Goal: Information Seeking & Learning: Check status

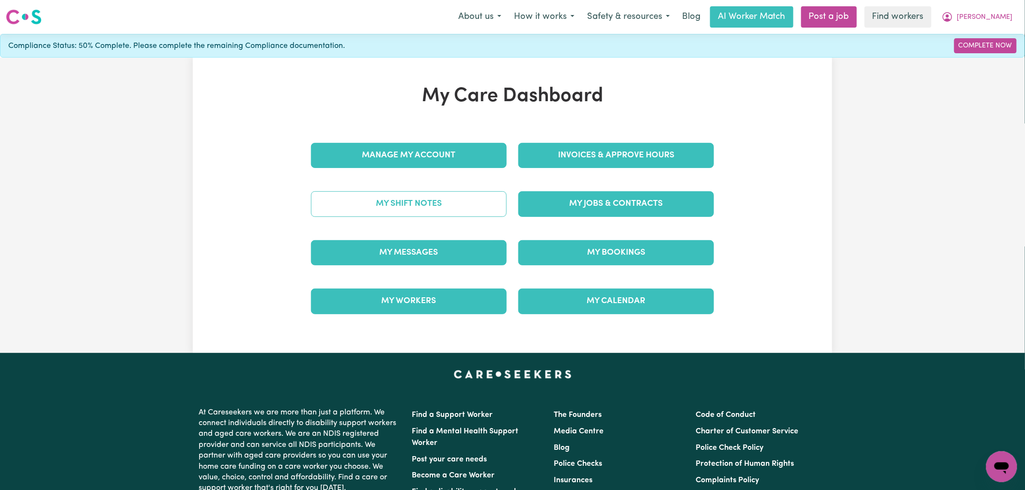
click at [487, 208] on link "My Shift Notes" at bounding box center [409, 203] width 196 height 25
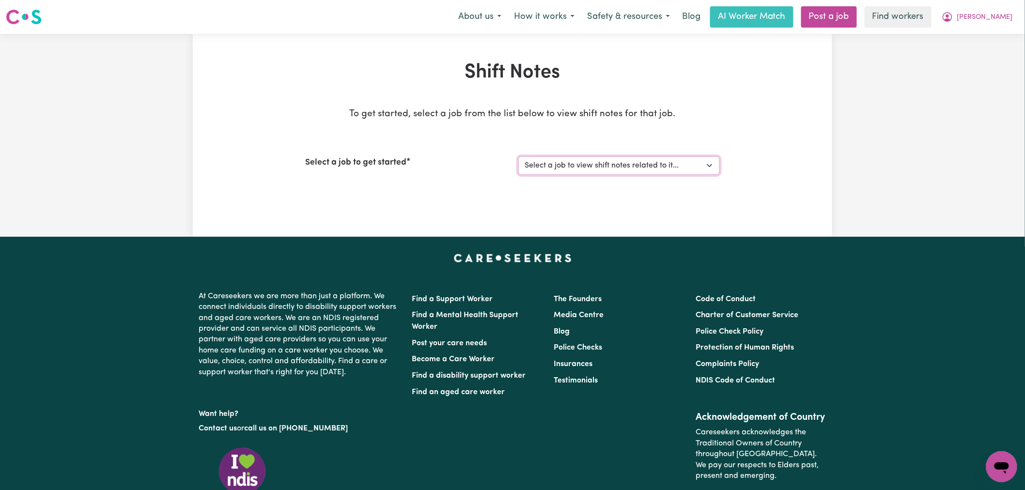
click at [538, 170] on select "Select a job to view shift notes related to it... Seeking Mature, Proactive Sup…" at bounding box center [620, 166] width 202 height 18
select select "14611"
click at [519, 157] on select "Select a job to view shift notes related to it... Seeking Mature, Proactive Sup…" at bounding box center [620, 166] width 202 height 18
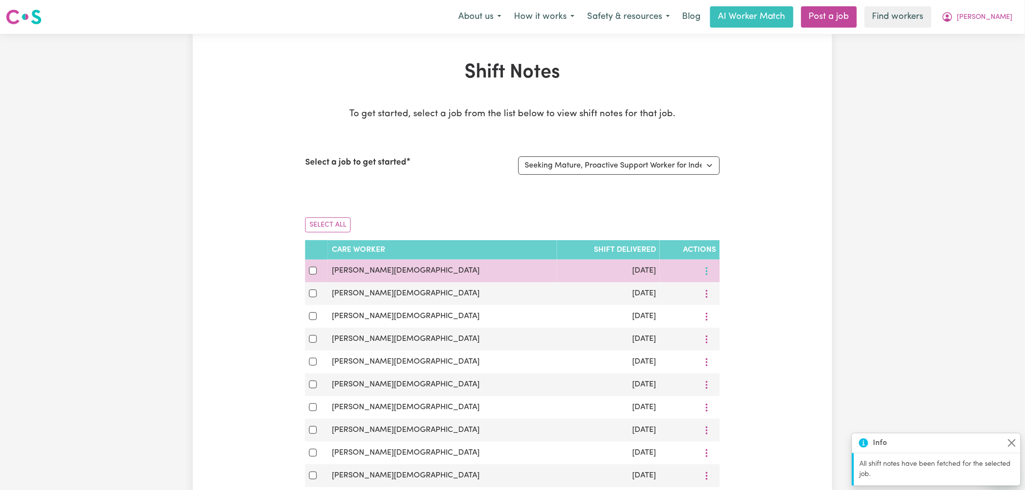
click at [705, 273] on icon "More options" at bounding box center [707, 272] width 10 height 10
click at [747, 297] on span "View Shift Note" at bounding box center [773, 294] width 53 height 8
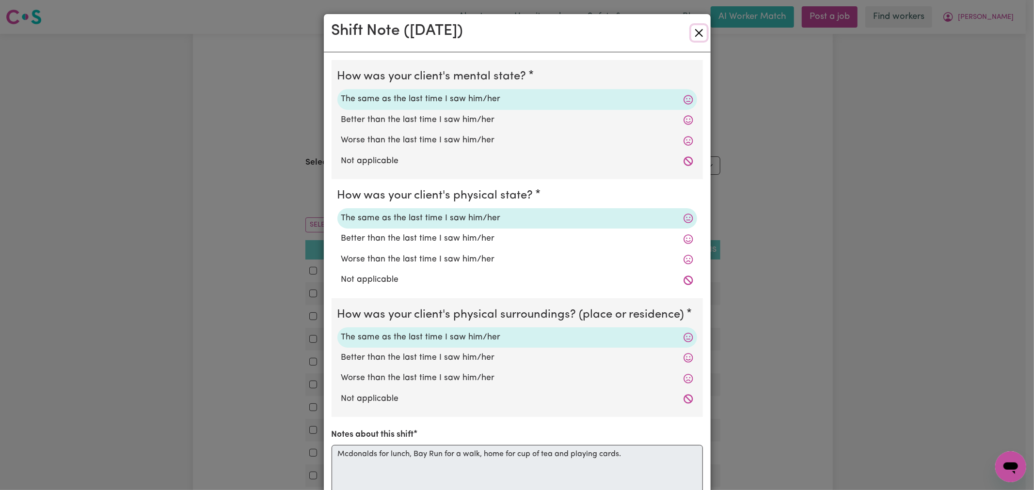
click at [697, 33] on button "Close" at bounding box center [699, 33] width 16 height 16
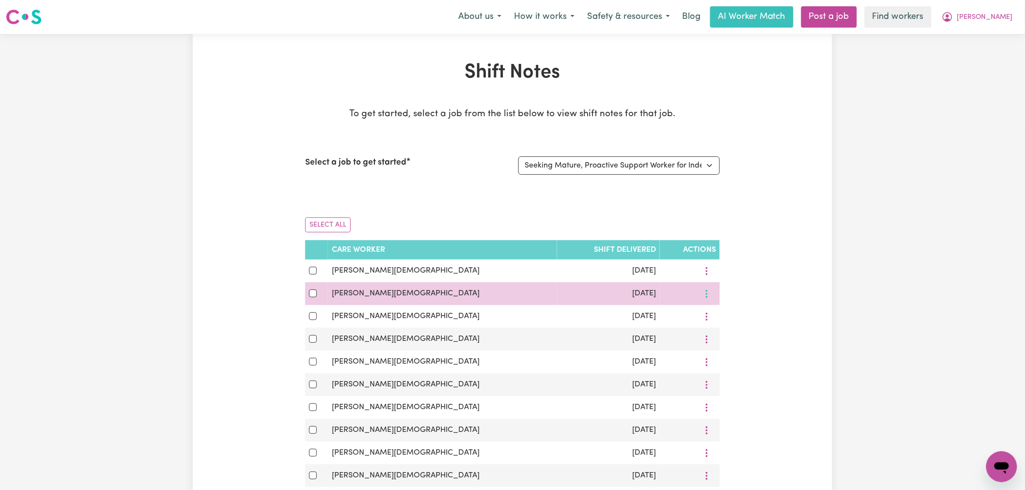
click at [710, 298] on icon "More options" at bounding box center [707, 294] width 10 height 10
click at [747, 317] on span "View Shift Note" at bounding box center [773, 317] width 53 height 8
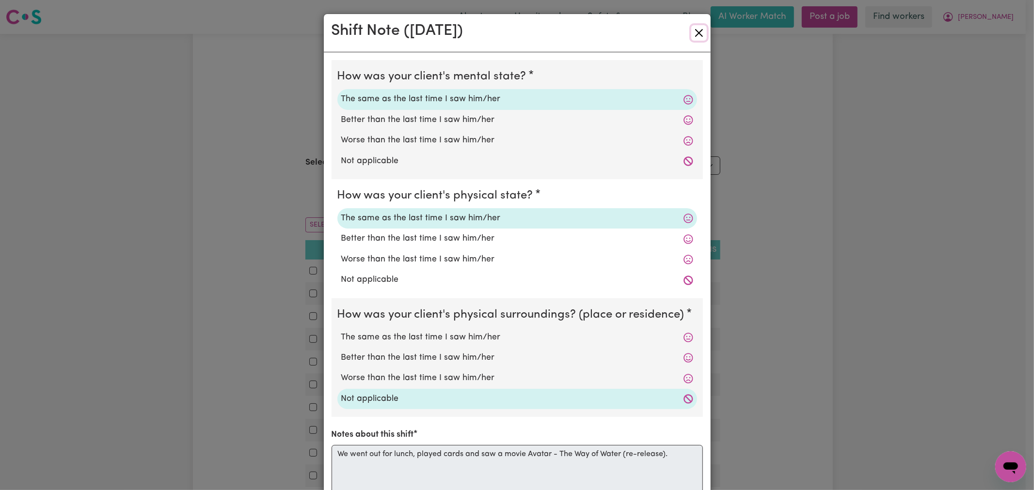
click at [691, 30] on button "Close" at bounding box center [699, 33] width 16 height 16
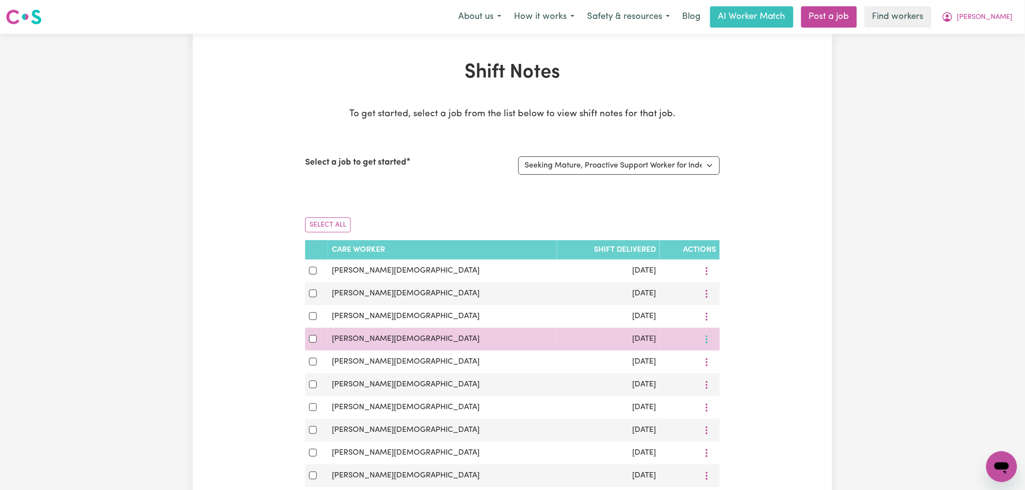
click at [705, 339] on icon "More options" at bounding box center [707, 340] width 10 height 10
click at [736, 362] on icon at bounding box center [740, 362] width 8 height 8
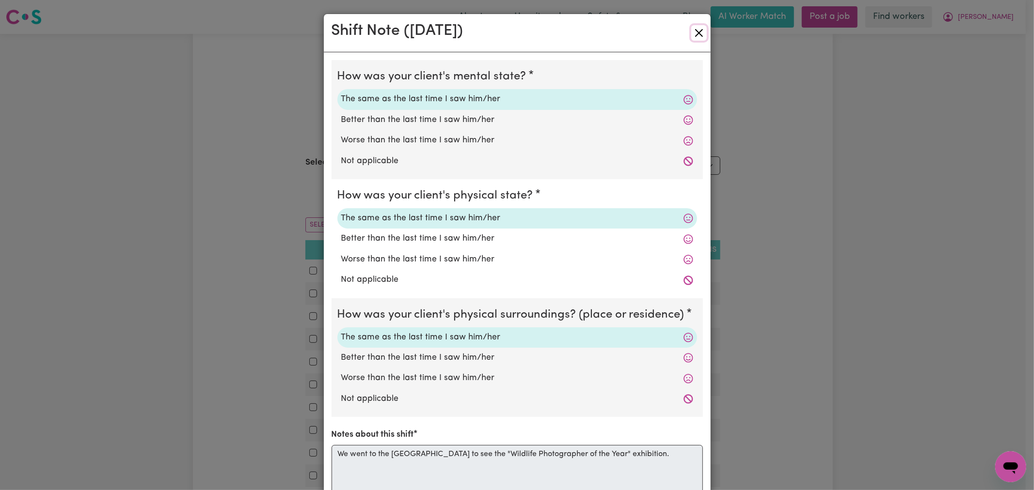
click at [696, 31] on button "Close" at bounding box center [699, 33] width 16 height 16
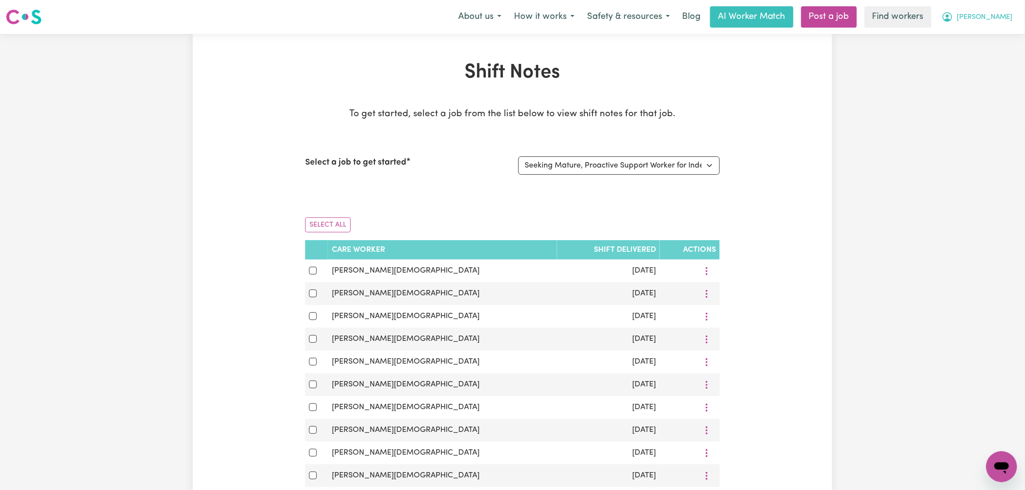
click at [954, 18] on icon "My Account" at bounding box center [948, 17] width 12 height 12
click at [989, 56] on link "Logout" at bounding box center [981, 56] width 77 height 18
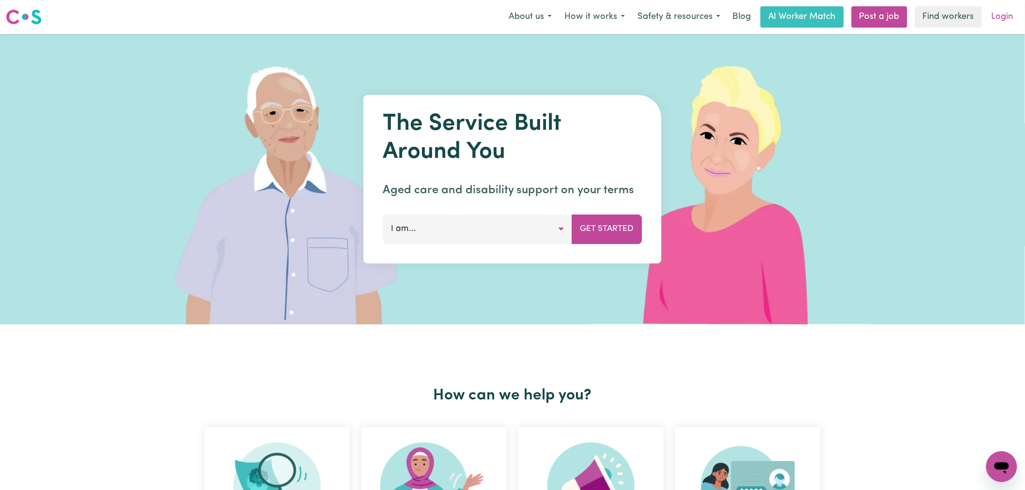
click at [1002, 13] on link "Login" at bounding box center [1002, 16] width 33 height 21
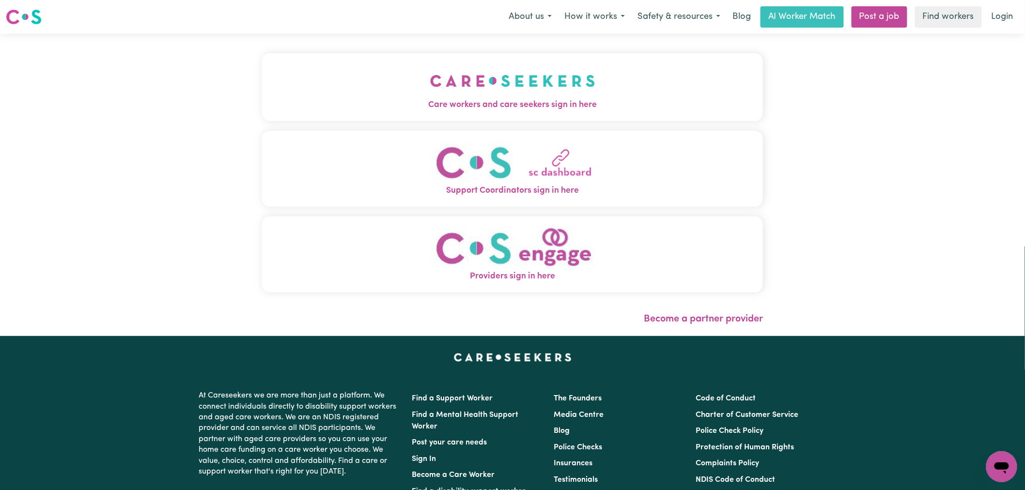
click at [262, 67] on button "Care workers and care seekers sign in here" at bounding box center [512, 87] width 501 height 68
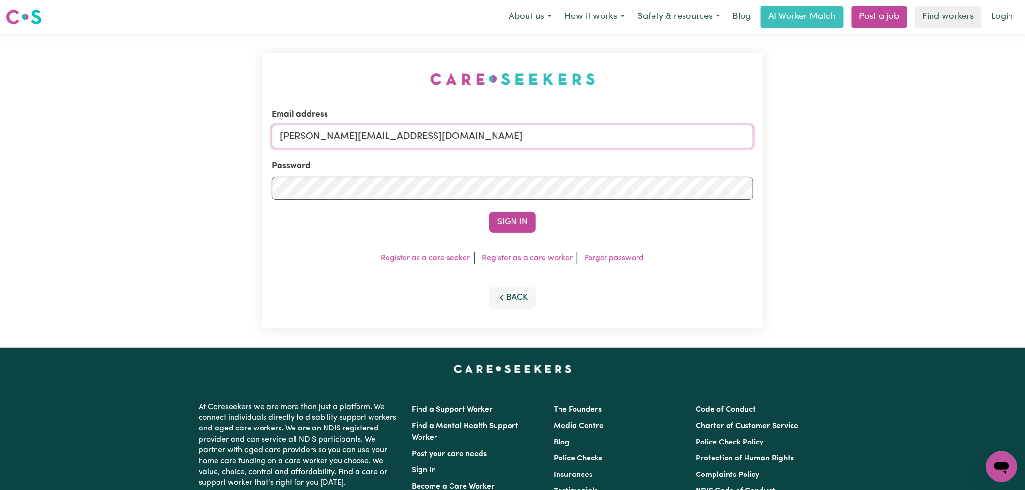
click at [487, 139] on input "[PERSON_NAME][EMAIL_ADDRESS][DOMAIN_NAME]" at bounding box center [513, 136] width 482 height 23
click at [447, 143] on input "[PERSON_NAME][EMAIL_ADDRESS][DOMAIN_NAME]" at bounding box center [513, 136] width 482 height 23
drag, startPoint x: 519, startPoint y: 139, endPoint x: 329, endPoint y: 137, distance: 190.9
click at [329, 137] on input "superuser~ [EMAIL_ADDRESS][DOMAIN_NAME]" at bounding box center [513, 136] width 482 height 23
type input "[EMAIL_ADDRESS][DOMAIN_NAME]"
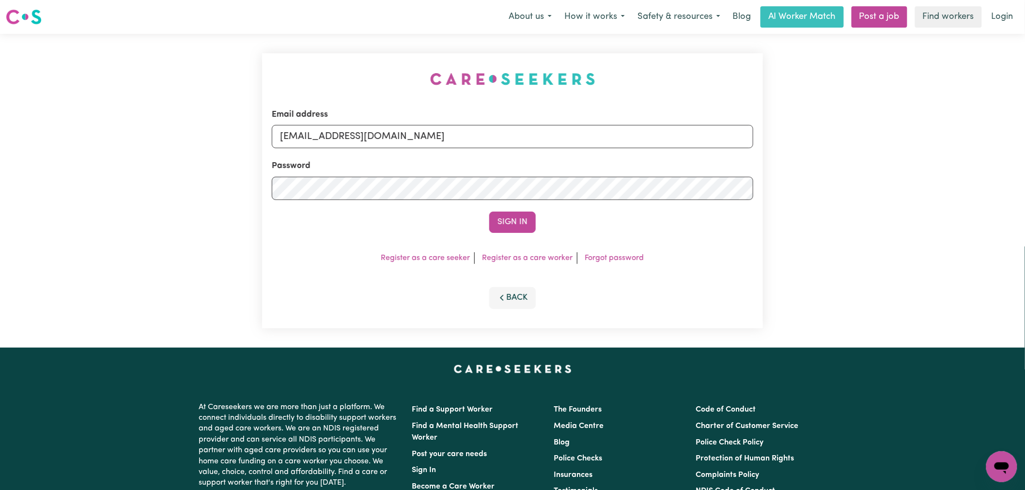
click at [489, 212] on button "Sign In" at bounding box center [512, 222] width 47 height 21
